Goal: Task Accomplishment & Management: Use online tool/utility

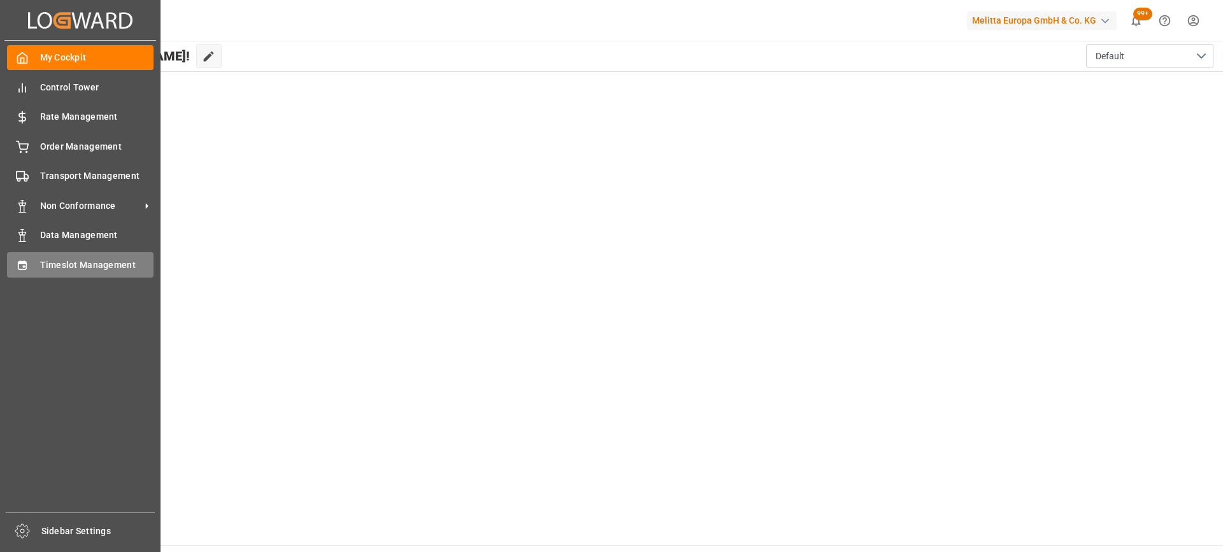
click at [82, 268] on span "Timeslot Management" at bounding box center [97, 265] width 114 height 13
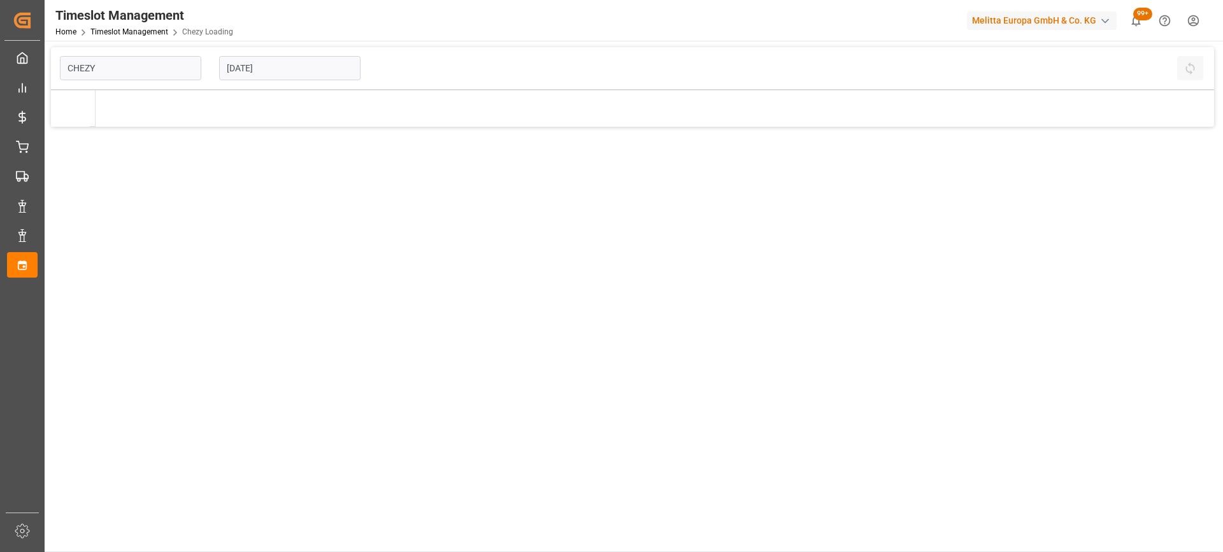
type input "Chezy Loading"
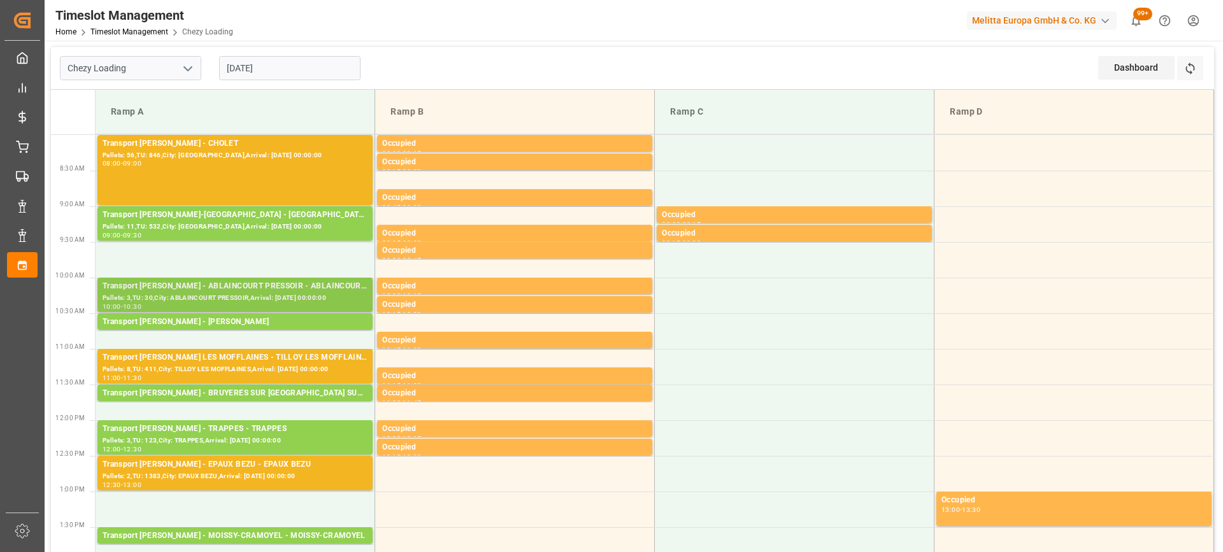
scroll to position [64, 0]
